Goal: Task Accomplishment & Management: Use online tool/utility

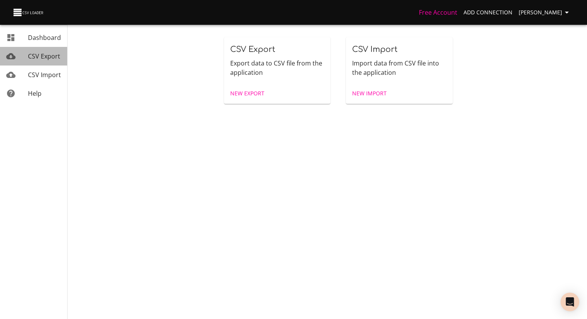
click at [40, 59] on span "CSV Export" at bounding box center [44, 56] width 32 height 9
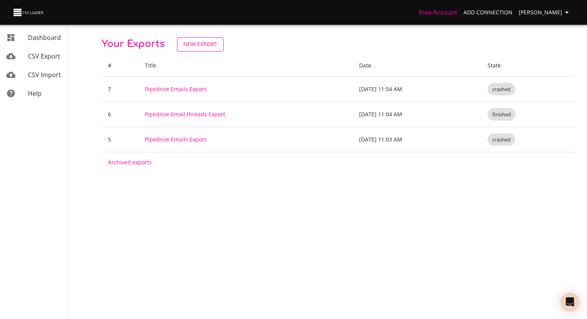
click at [208, 43] on span "New Export" at bounding box center [200, 45] width 34 height 10
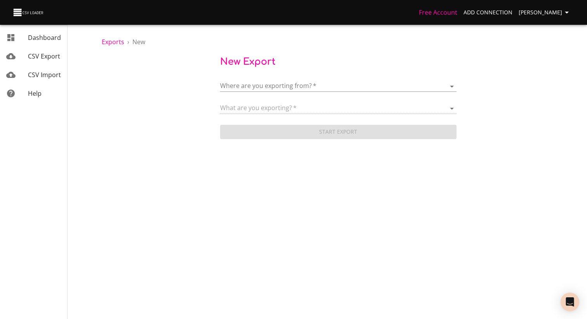
click at [286, 89] on body "Free Account Add Connection Théo Corbin Dashboard CSV Export CSV Import Help Ex…" at bounding box center [293, 159] width 587 height 319
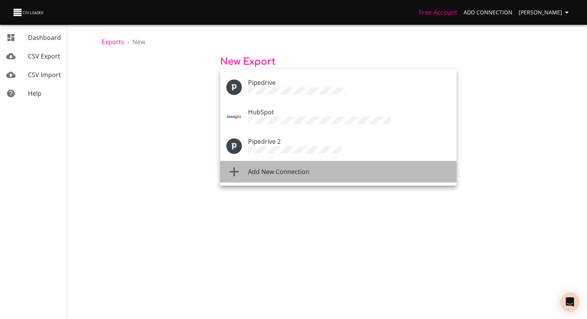
click at [274, 161] on li "Add New Connection" at bounding box center [338, 172] width 236 height 22
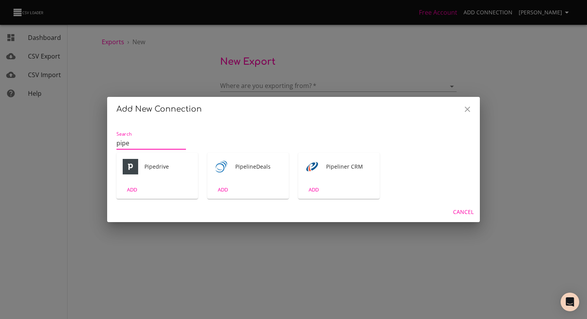
type input "pipe"
click at [164, 187] on div "ADD" at bounding box center [157, 190] width 82 height 18
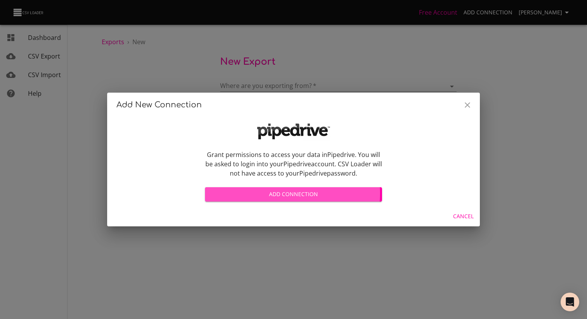
click at [279, 193] on span "Add Connection" at bounding box center [293, 195] width 165 height 10
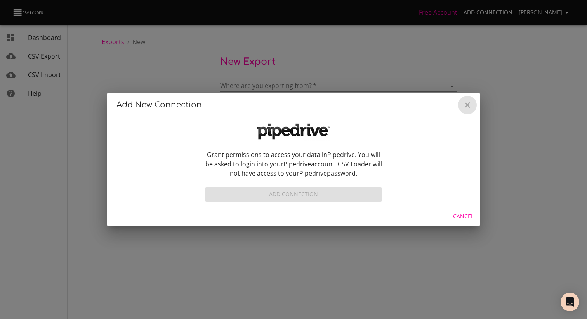
click at [473, 108] on button "Close" at bounding box center [467, 105] width 19 height 19
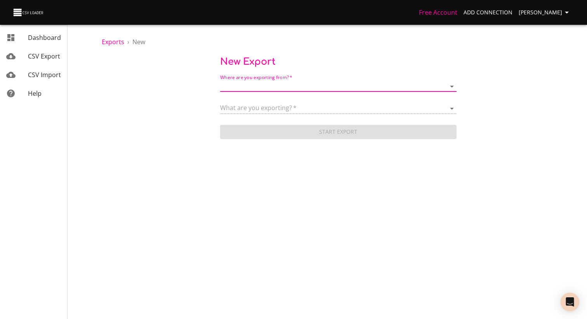
click at [274, 88] on body "Free Account Add Connection Théo Corbin Dashboard CSV Export CSV Import Help Ex…" at bounding box center [293, 159] width 587 height 319
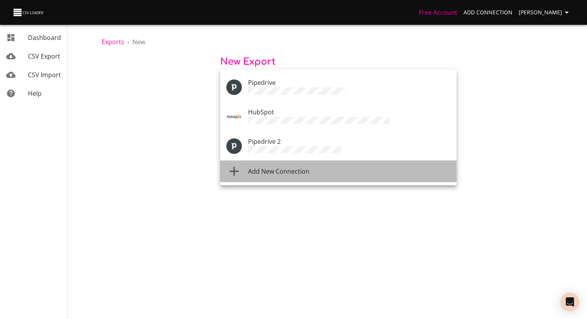
click at [313, 173] on li "Add New Connection" at bounding box center [338, 172] width 236 height 22
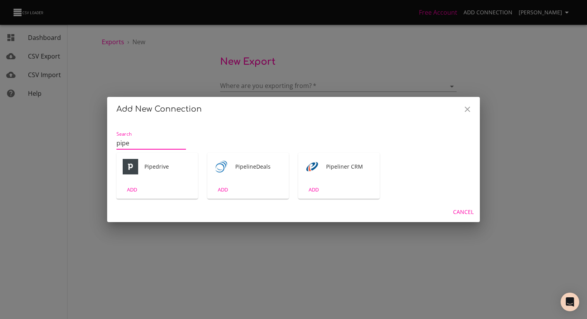
type input "pipe"
click at [160, 181] on div "ADD" at bounding box center [157, 190] width 82 height 18
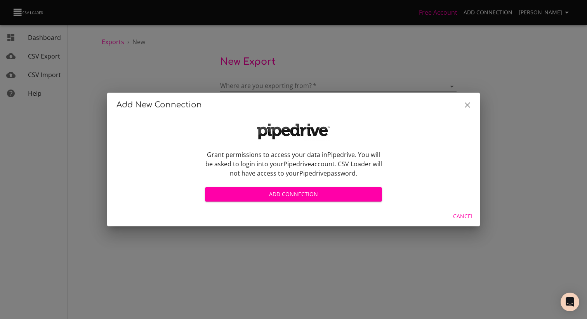
click at [467, 100] on button "Close" at bounding box center [467, 105] width 19 height 19
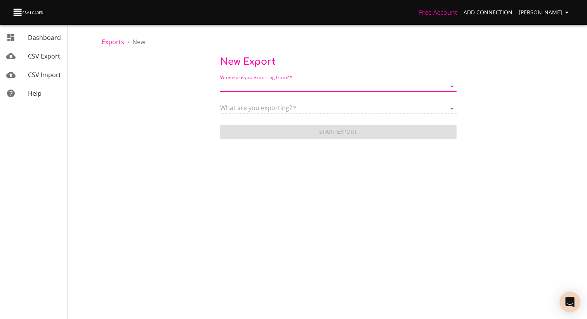
click at [576, 304] on div "Open Intercom Messenger" at bounding box center [570, 302] width 21 height 21
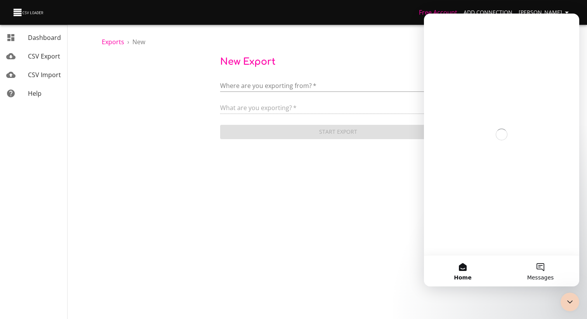
click at [545, 267] on button "Messages" at bounding box center [541, 271] width 78 height 31
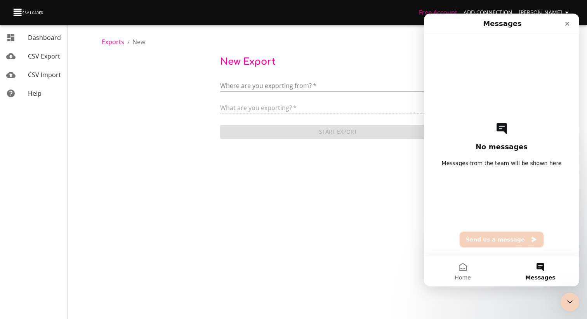
click at [506, 239] on button "Send us a message" at bounding box center [502, 240] width 84 height 16
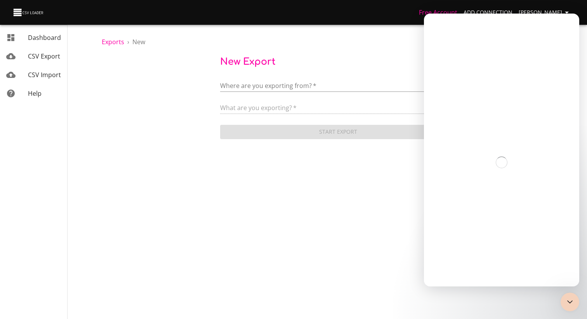
click at [396, 243] on body "Free Account Add Connection Théo Corbin Dashboard CSV Export CSV Import Help Ex…" at bounding box center [293, 159] width 587 height 319
click at [564, 300] on div "Close Intercom Messenger" at bounding box center [568, 301] width 19 height 19
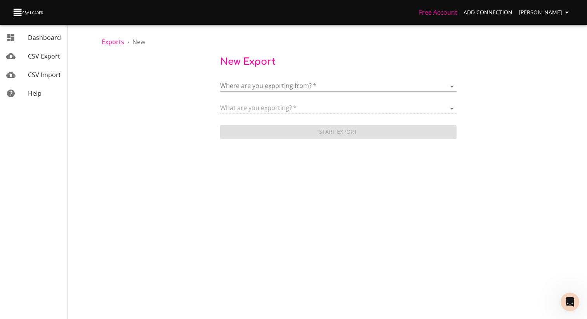
click at [256, 187] on body "Free Account Add Connection Théo Corbin Dashboard CSV Export CSV Import Help Ex…" at bounding box center [293, 159] width 587 height 319
click at [567, 298] on icon "Open Intercom Messenger" at bounding box center [568, 301] width 13 height 13
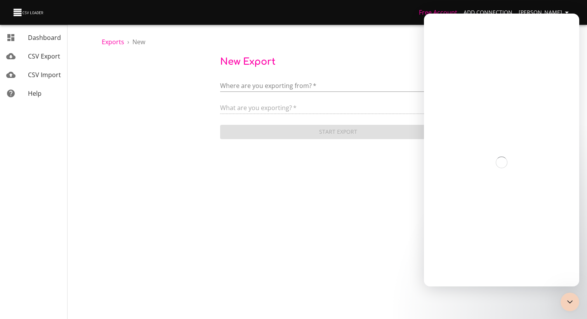
click at [357, 196] on body "Free Account Add Connection Théo Corbin Dashboard CSV Export CSV Import Help Ex…" at bounding box center [293, 159] width 587 height 319
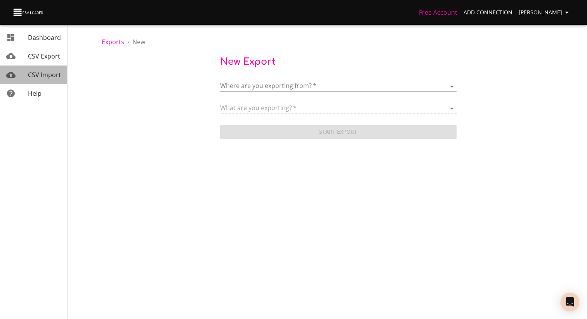
click at [50, 77] on span "CSV Import" at bounding box center [44, 75] width 33 height 9
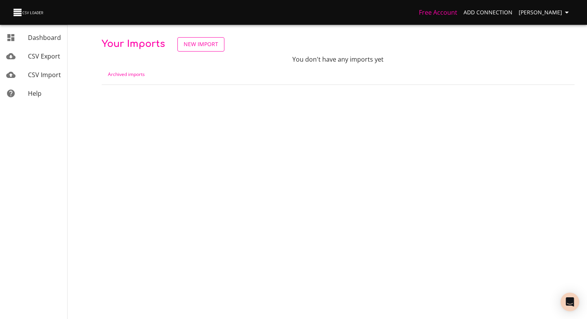
click at [196, 50] on link "New Import" at bounding box center [200, 44] width 47 height 14
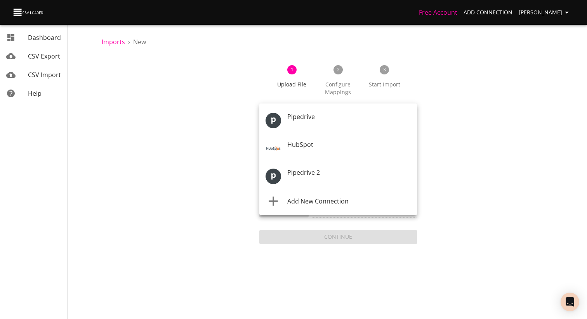
click at [316, 122] on body "Free Account Add Connection [PERSON_NAME] Dashboard CSV Export CSV Import Help …" at bounding box center [293, 159] width 587 height 319
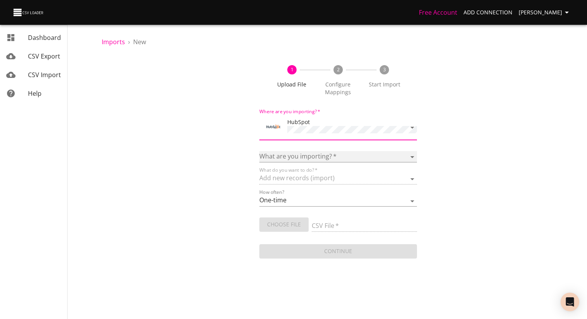
click at [327, 157] on select "Calls Companies Contacts Deals Emails Line items Meetings Notes Products Tasks …" at bounding box center [338, 156] width 158 height 11
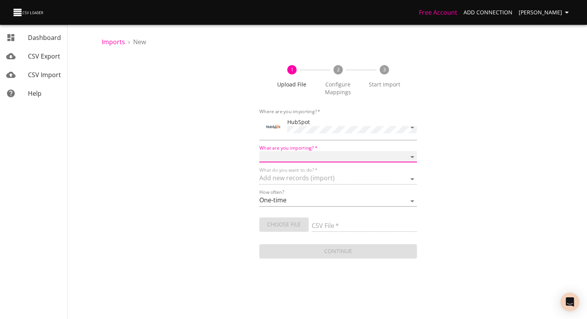
select select "emails"
click at [259, 151] on select "Calls Companies Contacts Deals Emails Line items Meetings Notes Products Tasks …" at bounding box center [338, 156] width 158 height 11
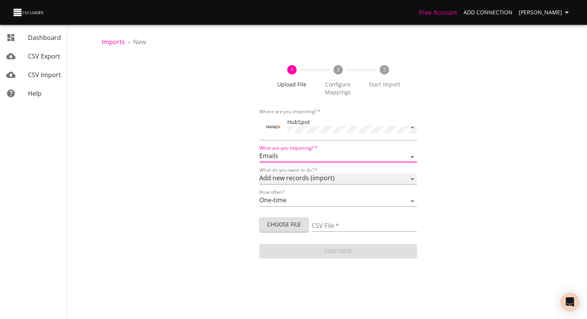
click at [299, 182] on select "Add new records (import) Update existing records (update) Add new and update ex…" at bounding box center [338, 179] width 158 height 11
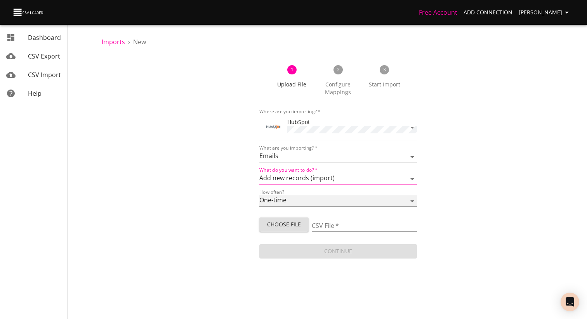
click at [292, 200] on select "One-time Auto import" at bounding box center [338, 201] width 158 height 11
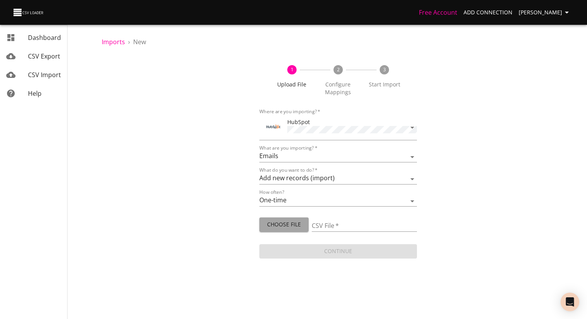
click at [285, 225] on span "Choose File" at bounding box center [284, 225] width 37 height 10
